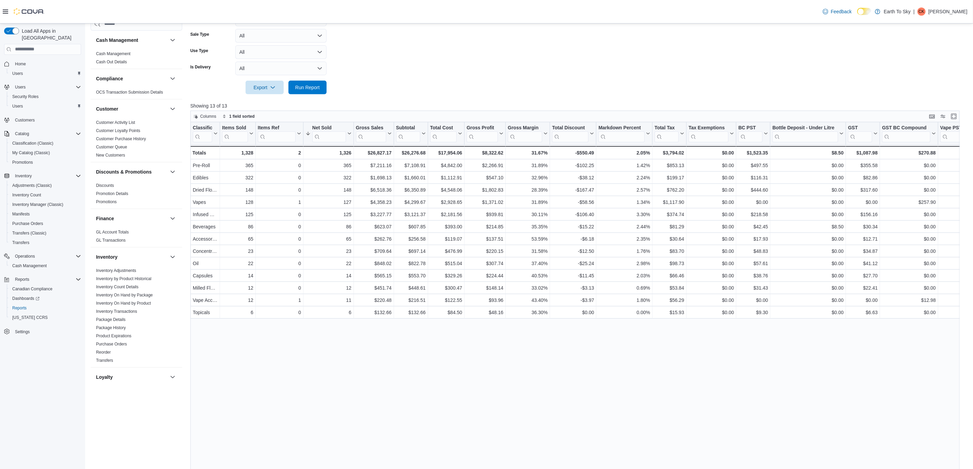
scroll to position [187, 0]
